Goal: Task Accomplishment & Management: Use online tool/utility

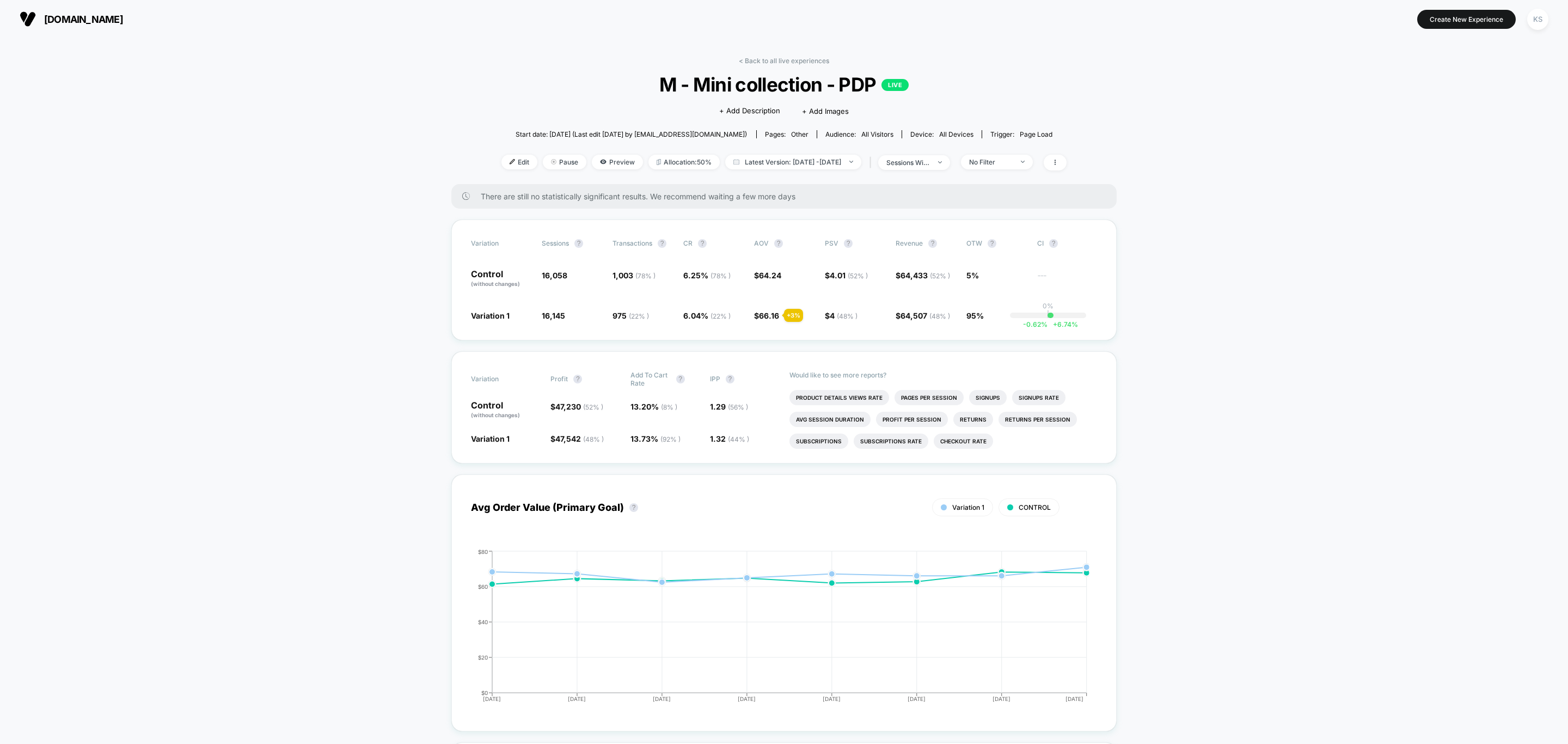
click at [787, 66] on div "< Back to all live experiences M - Mini collection - PDP LIVE Click to edit exp…" at bounding box center [784, 120] width 565 height 127
click at [783, 60] on link "< Back to all live experiences" at bounding box center [784, 60] width 90 height 8
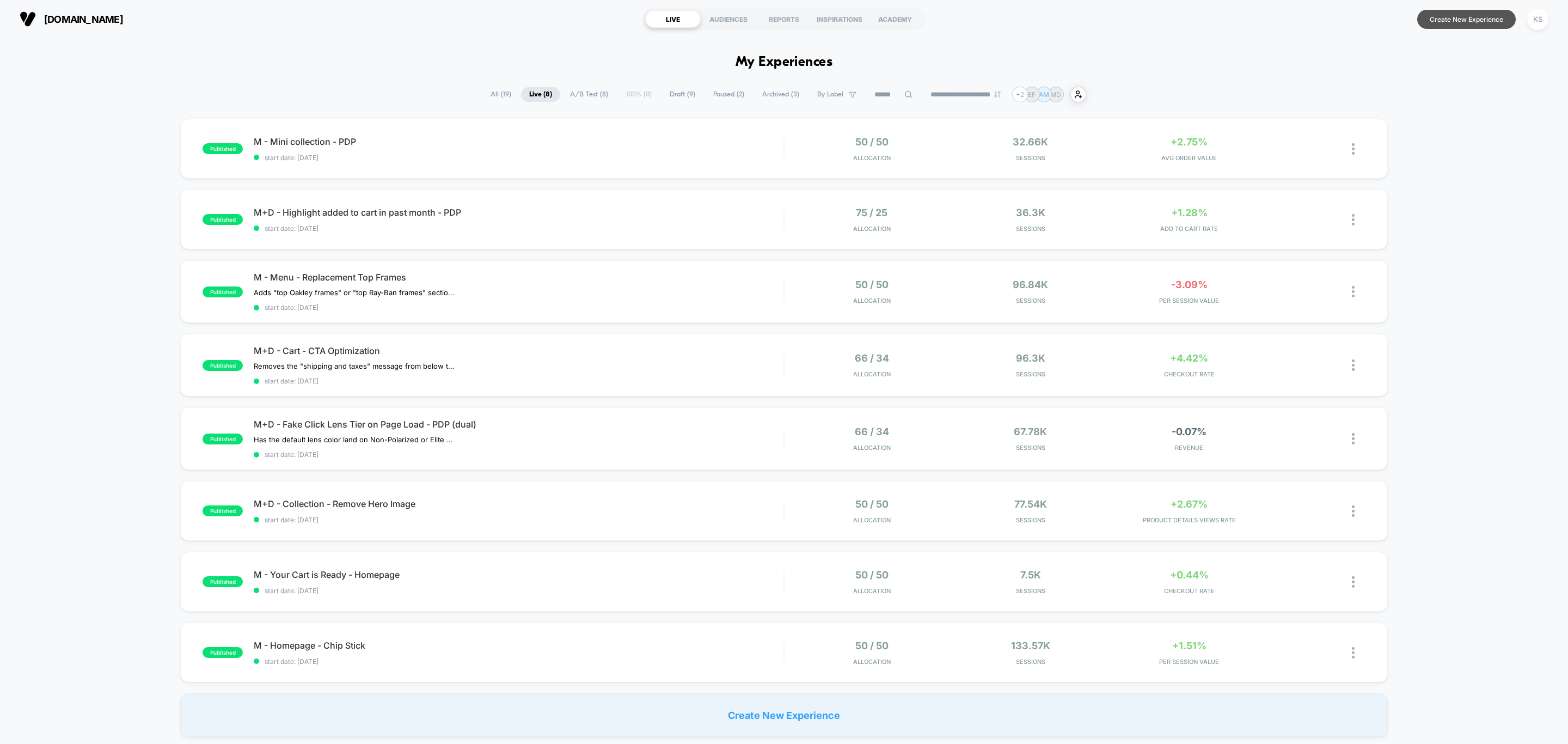
click at [1456, 20] on button "Create New Experience" at bounding box center [1466, 19] width 98 height 19
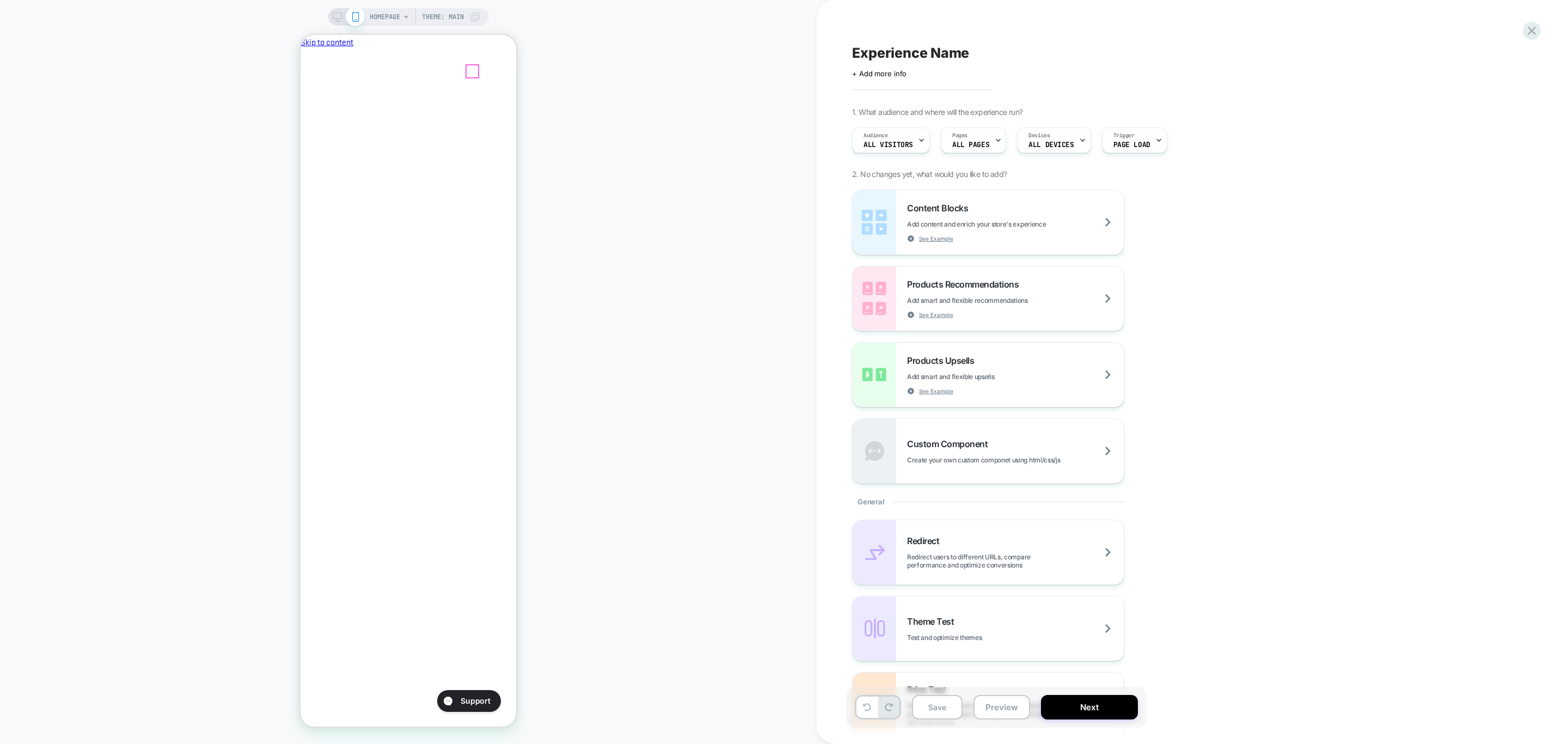
click at [993, 235] on div "Content Blocks Add content and enrich your store's experience See Example" at bounding box center [1015, 222] width 217 height 40
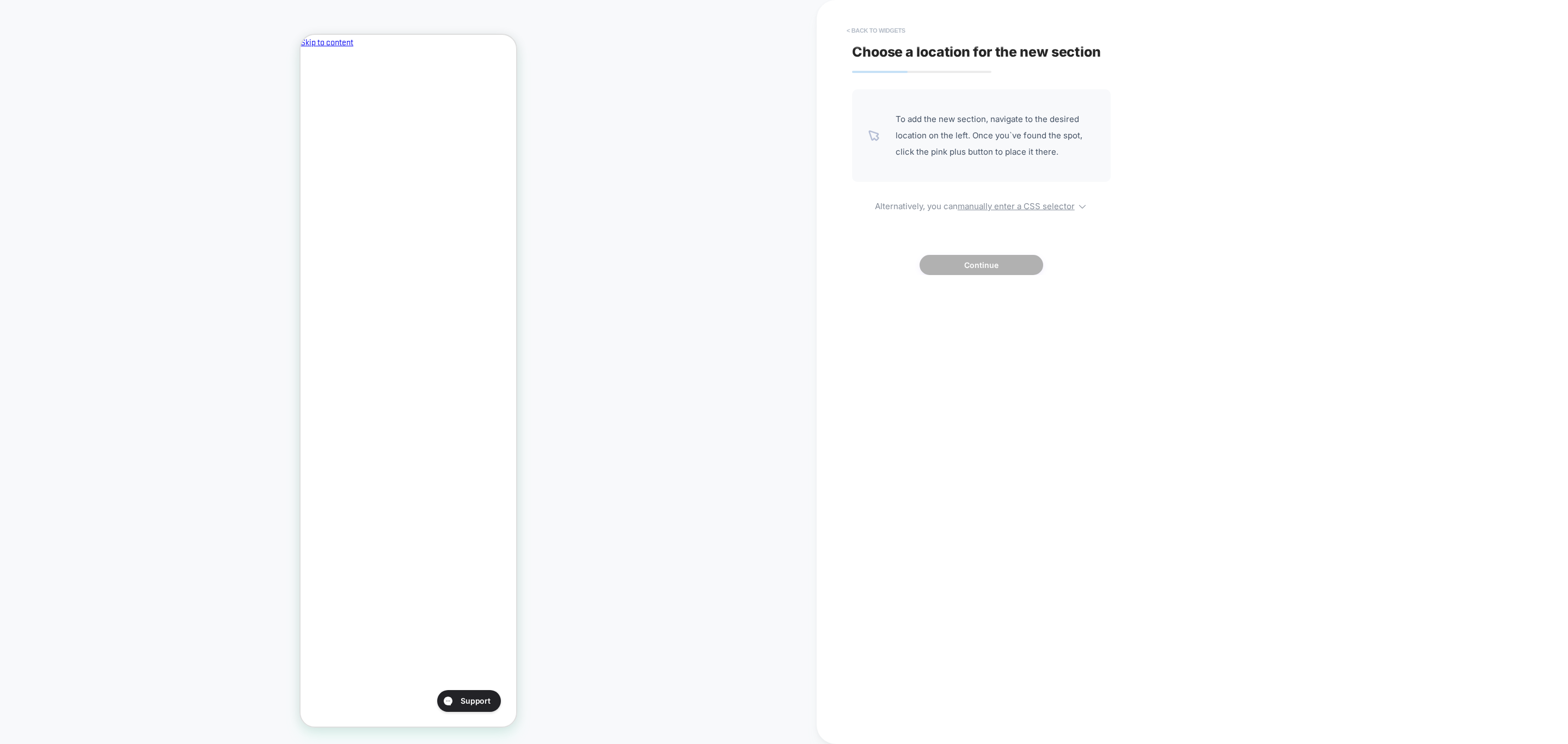
click at [871, 36] on button "< Back to widgets" at bounding box center [876, 31] width 70 height 18
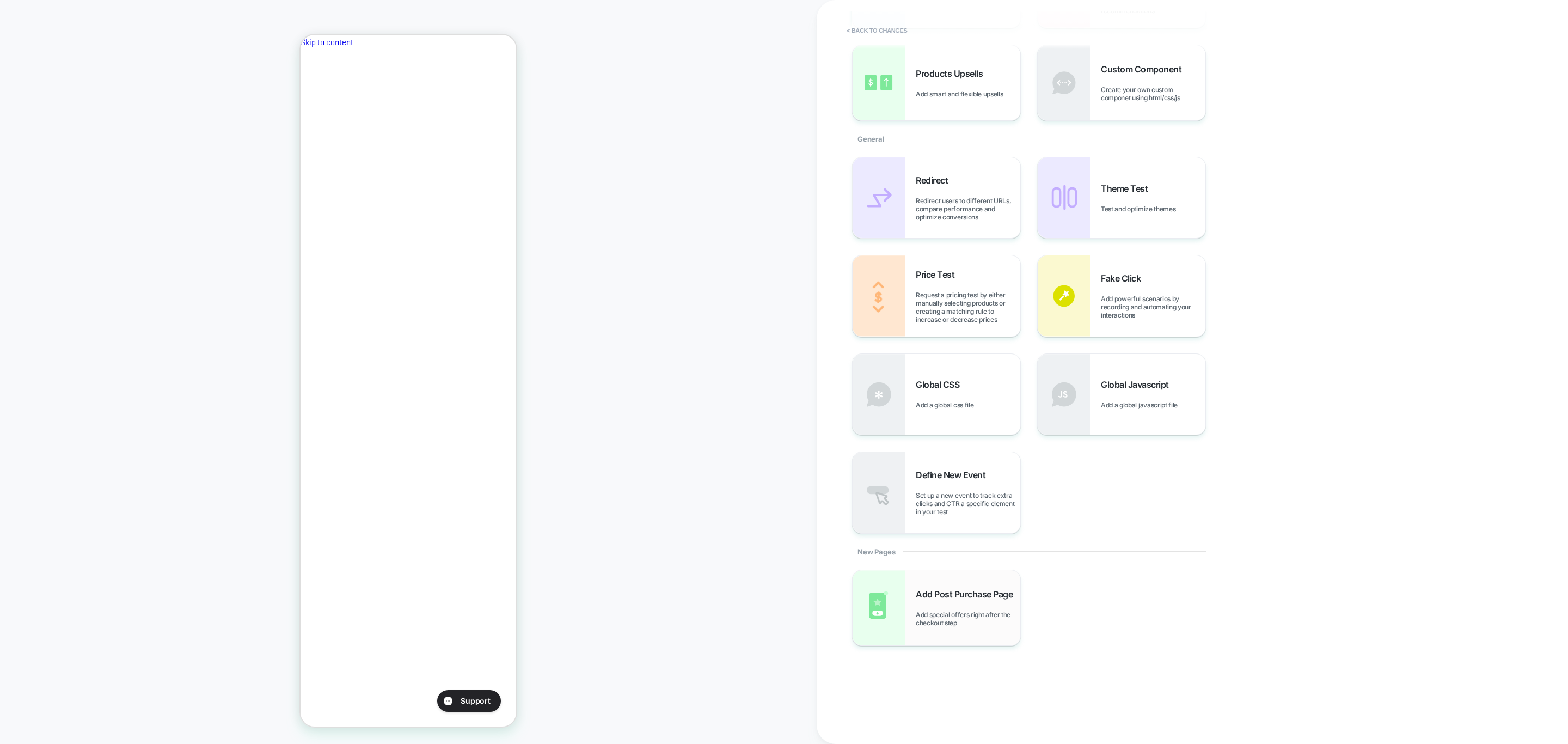
click at [959, 612] on span "Add special offers right after the checkout step" at bounding box center [968, 619] width 105 height 16
